Goal: Transaction & Acquisition: Purchase product/service

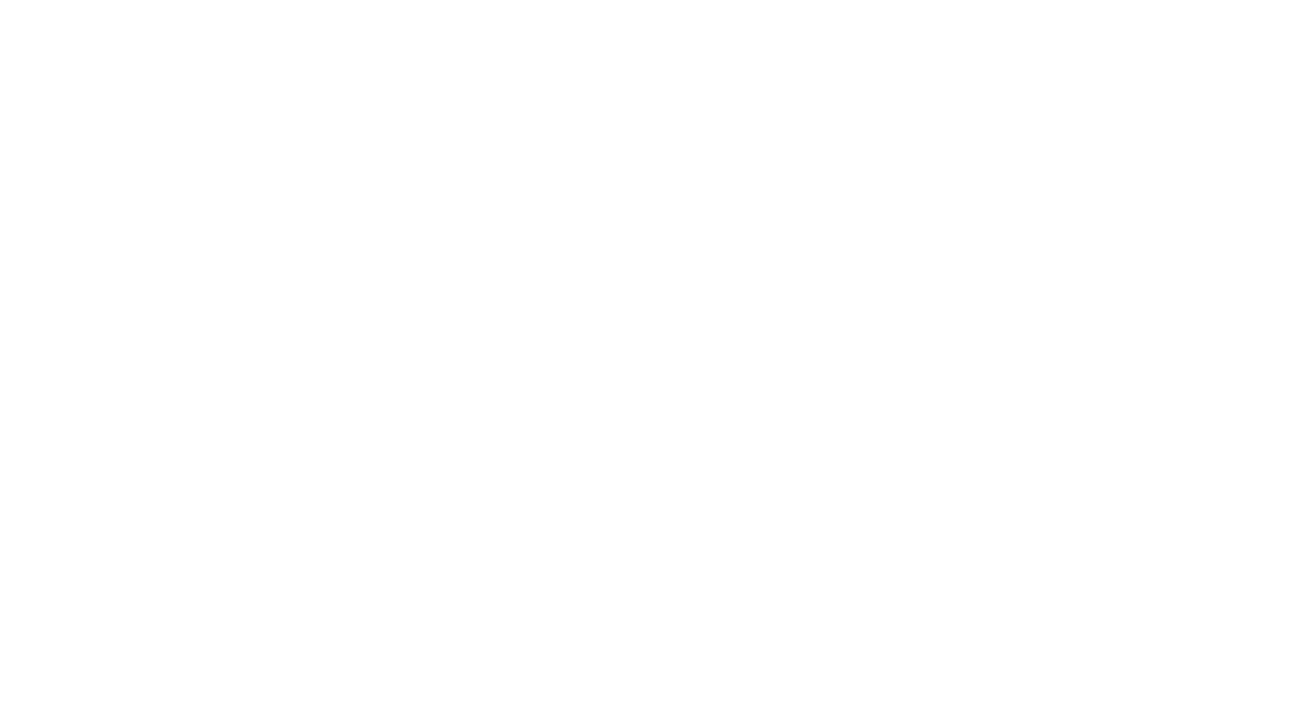
click at [329, 146] on link "Schoenen" at bounding box center [308, 148] width 103 height 39
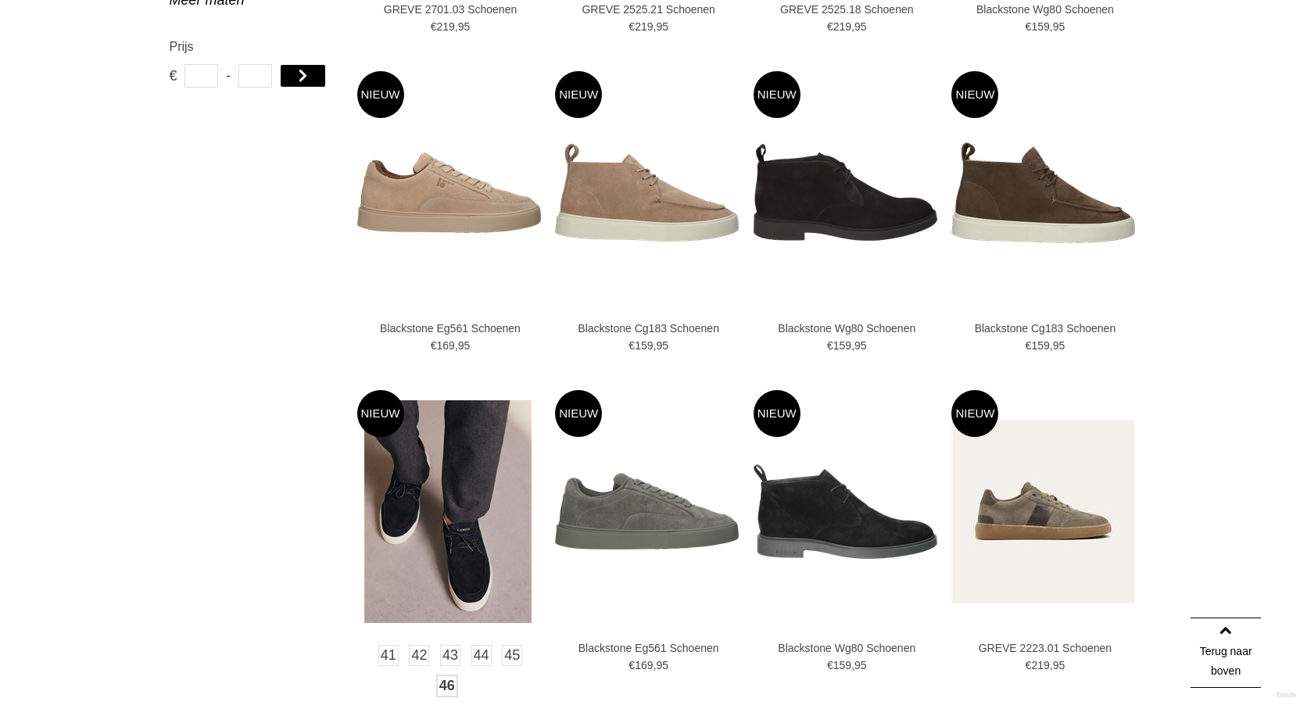
scroll to position [938, 0]
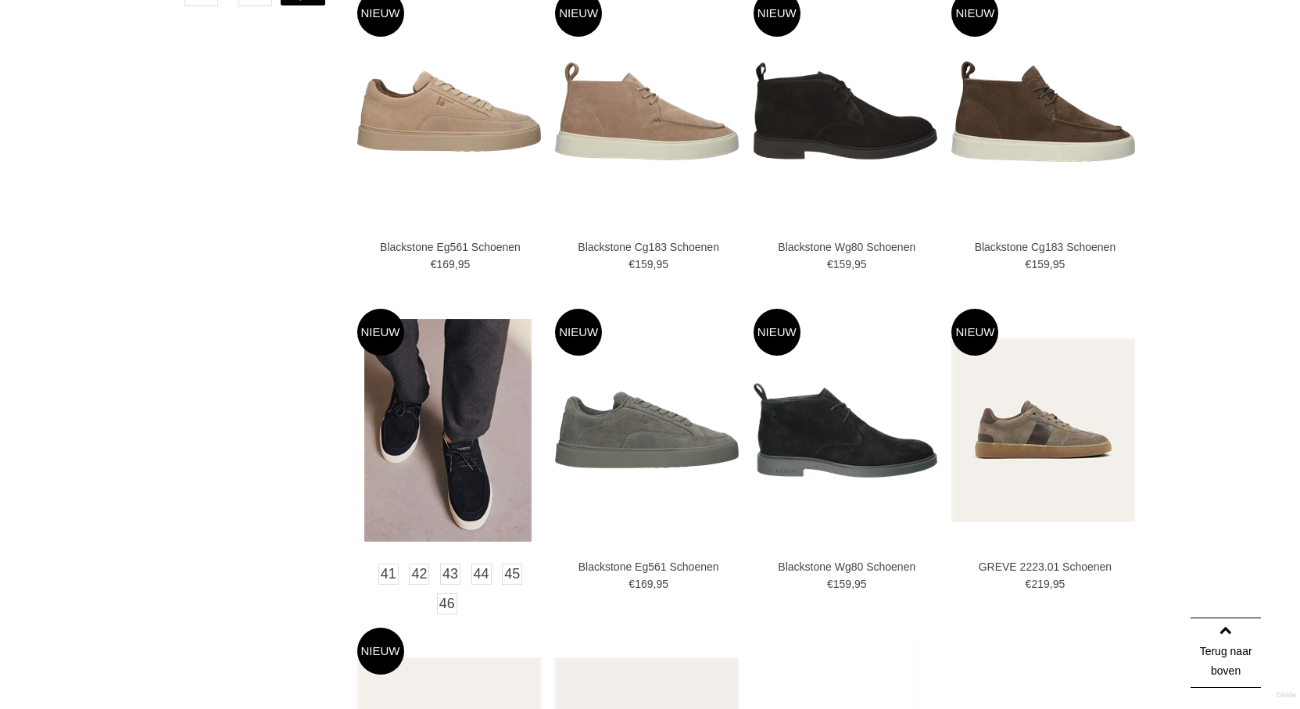
click at [443, 447] on img at bounding box center [447, 430] width 167 height 223
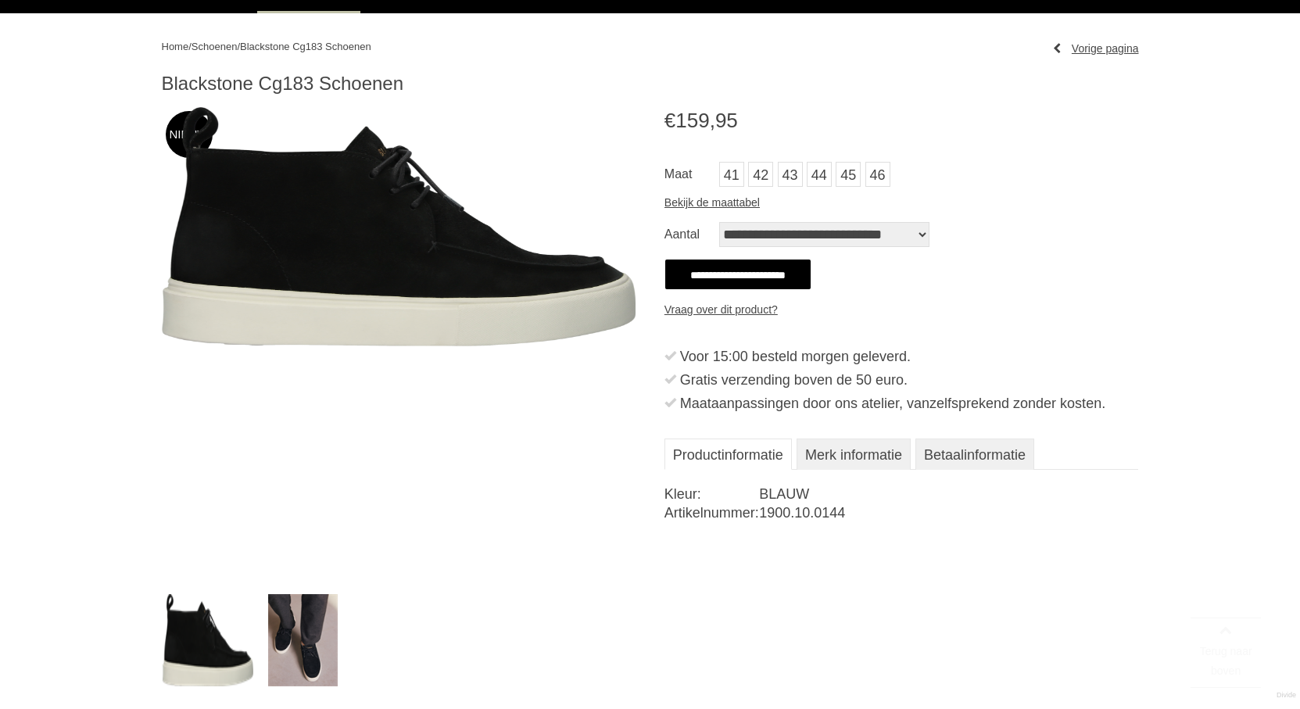
scroll to position [156, 0]
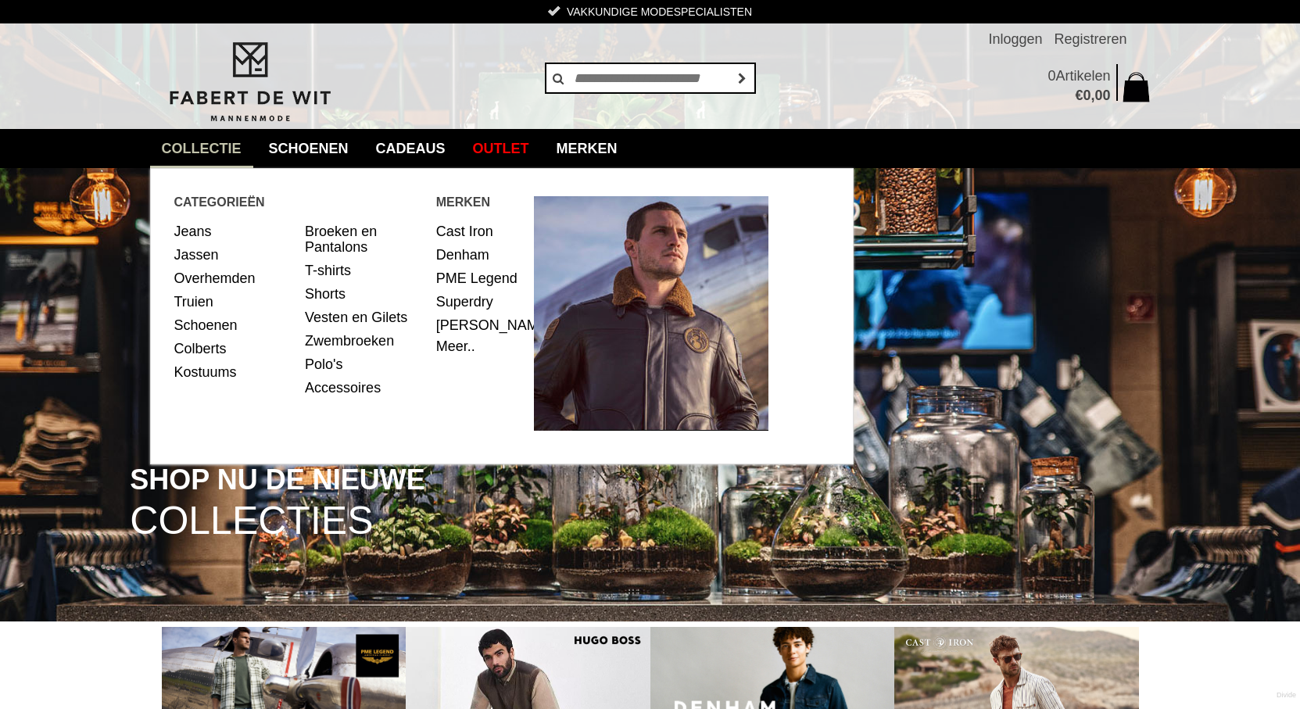
click at [215, 145] on link "collectie" at bounding box center [201, 148] width 103 height 39
